Goal: Task Accomplishment & Management: Use online tool/utility

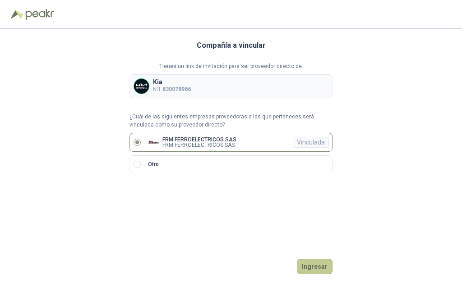
click at [316, 268] on button "Ingresar" at bounding box center [315, 266] width 36 height 15
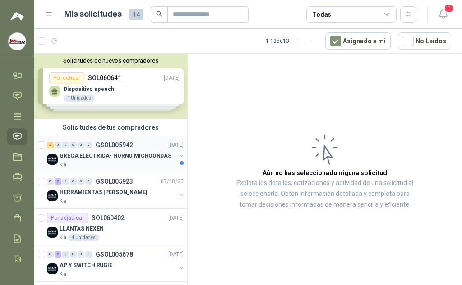
click at [114, 153] on p "GRECA ELECTRICA- HORNO MICROONDAS" at bounding box center [115, 156] width 112 height 9
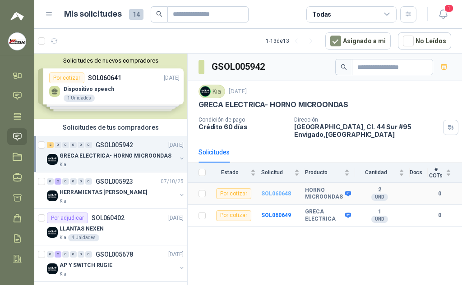
click at [275, 193] on b "SOL060648" at bounding box center [276, 194] width 30 height 6
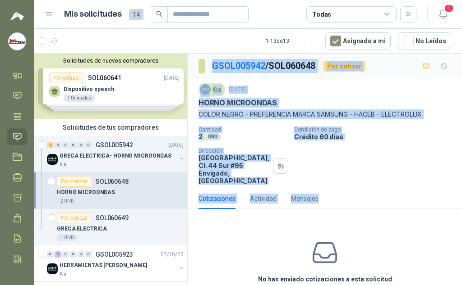
drag, startPoint x: 323, startPoint y: 199, endPoint x: 200, endPoint y: 69, distance: 179.2
click at [200, 69] on div "GSOL005942 / SOL060648 Por cotizar Kia [DATE] HORNO MICROONDAS COLOR NEGRO - PR…" at bounding box center [325, 193] width 274 height 278
copy div "GSOL005942 / SOL060648 Por cotizar Kia [DATE] HORNO MICROONDAS COLOR NEGRO - PR…"
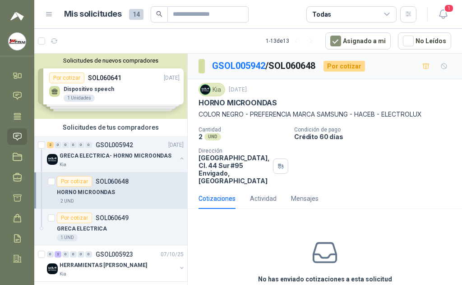
click at [396, 219] on div "No has enviado cotizaciones a esta solicitud Cotizar" at bounding box center [325, 273] width 274 height 115
click at [103, 190] on p "HORNO MICROONDAS" at bounding box center [86, 192] width 58 height 9
click at [99, 229] on p "GRECA ELECTRICA" at bounding box center [82, 229] width 50 height 9
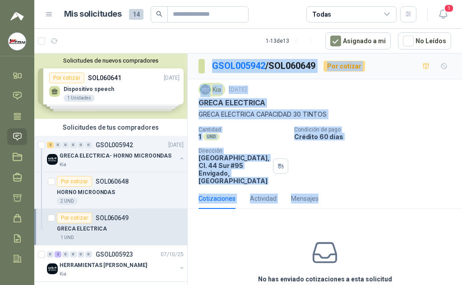
drag, startPoint x: 325, startPoint y: 199, endPoint x: 201, endPoint y: 67, distance: 180.5
click at [201, 67] on div "GSOL005942 / SOL060649 Por cotizar Kia [DATE] GRECA ELECTRICA GRECA ELECTRICA C…" at bounding box center [325, 193] width 274 height 278
copy div "GSOL005942 / SOL060649 Por cotizar Kia [DATE] GRECA ELECTRICA GRECA ELECTRICA C…"
